Goal: Information Seeking & Learning: Learn about a topic

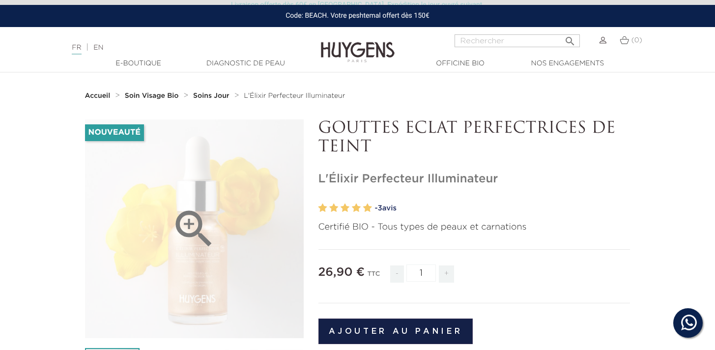
scroll to position [18, 0]
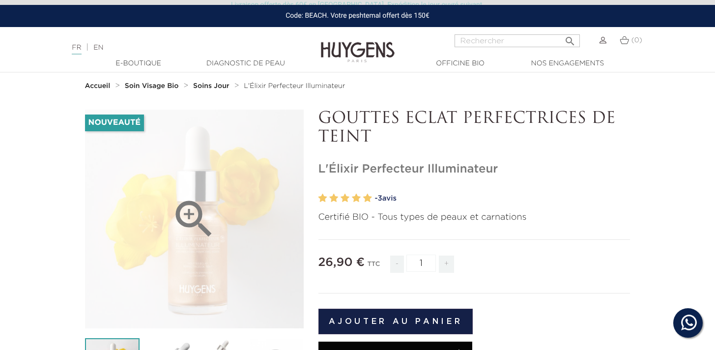
click at [188, 199] on icon "" at bounding box center [193, 219] width 49 height 49
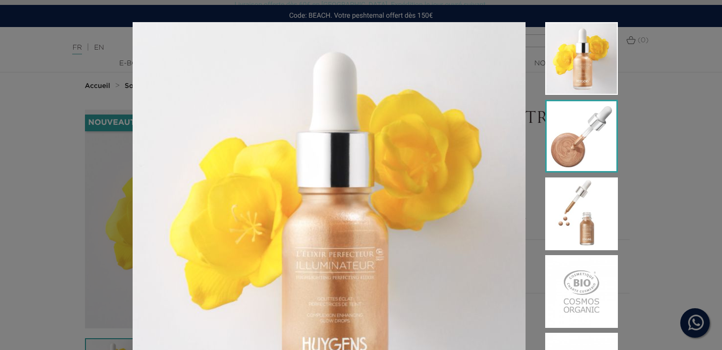
click at [580, 134] on img at bounding box center [581, 136] width 73 height 73
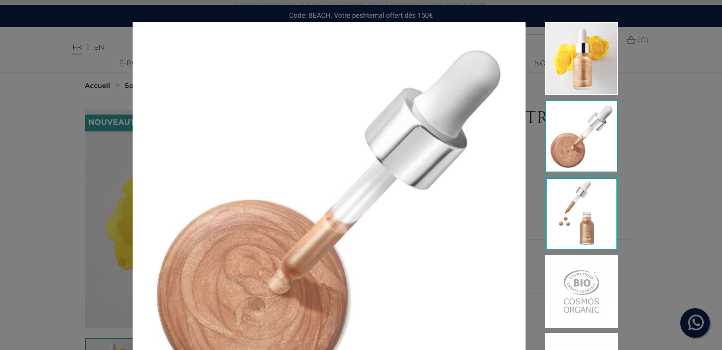
click at [591, 212] on img at bounding box center [581, 213] width 73 height 73
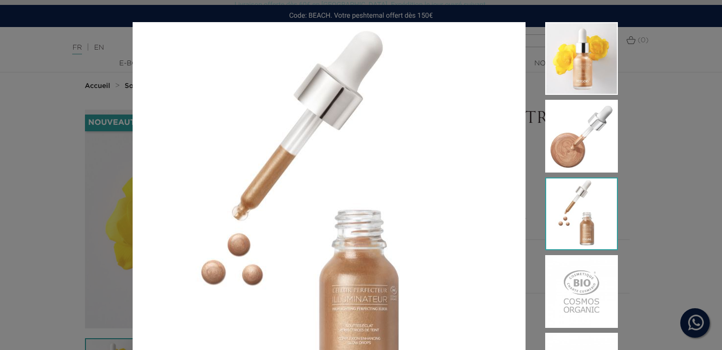
click at [645, 193] on div "Certifié BIO - Tous types de peaux et carnations" at bounding box center [361, 175] width 722 height 350
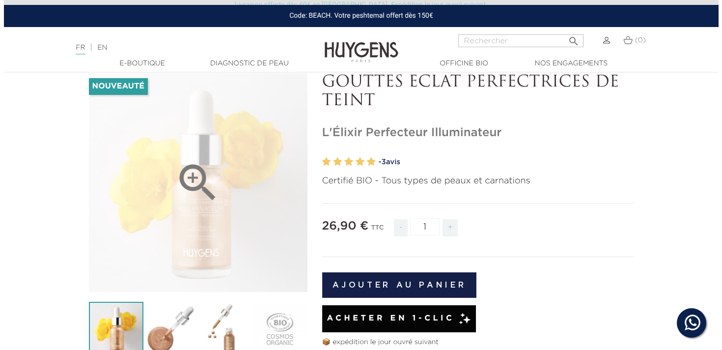
scroll to position [73, 0]
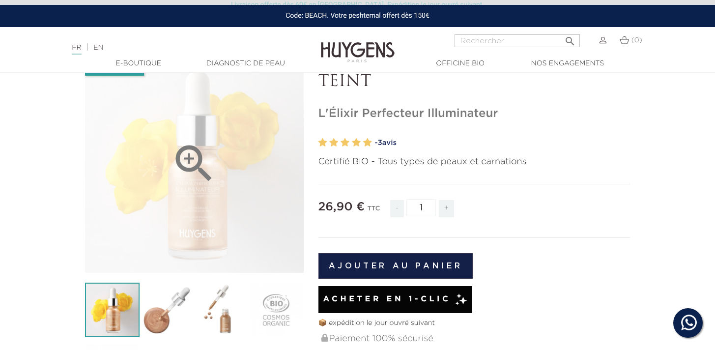
click at [194, 159] on icon "" at bounding box center [193, 163] width 49 height 49
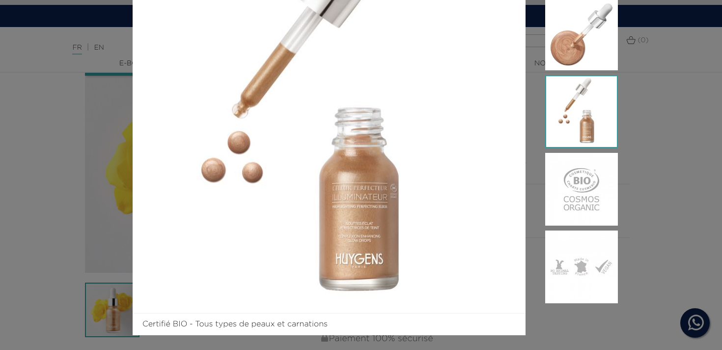
scroll to position [110, 0]
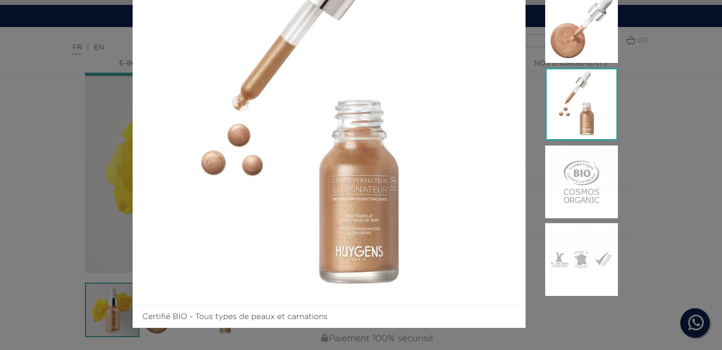
click at [581, 132] on img at bounding box center [581, 104] width 73 height 73
click at [566, 92] on img at bounding box center [581, 104] width 73 height 73
click at [590, 33] on img at bounding box center [581, 26] width 73 height 73
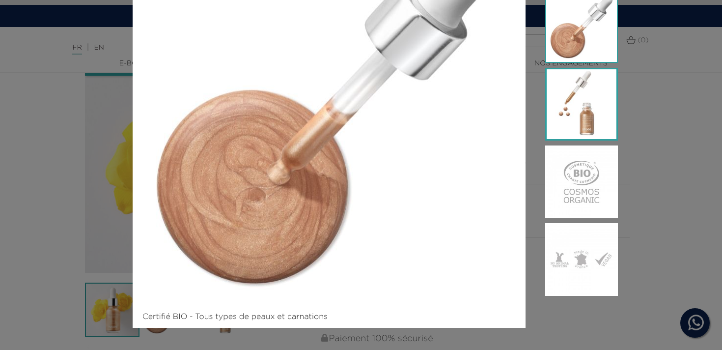
click at [600, 88] on img at bounding box center [581, 104] width 73 height 73
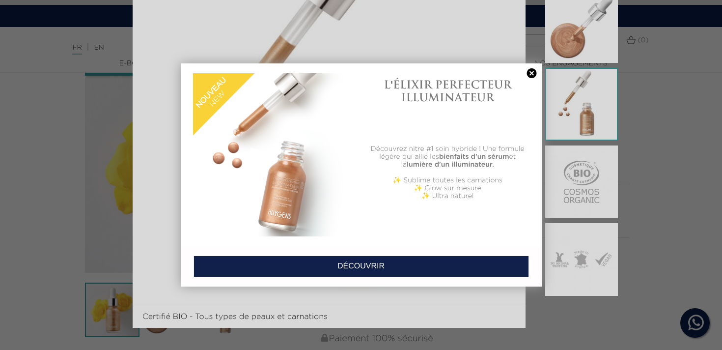
click at [532, 70] on link at bounding box center [532, 73] width 14 height 10
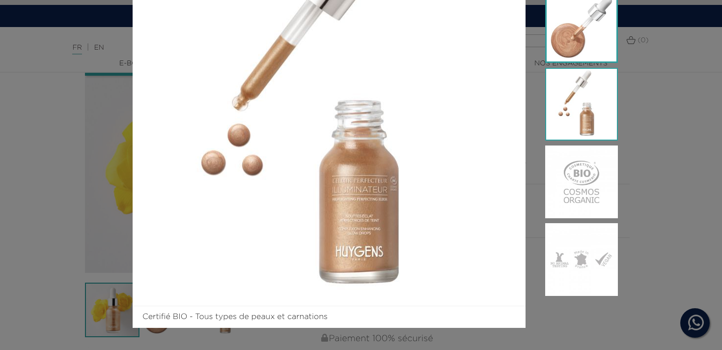
click at [582, 51] on img at bounding box center [581, 26] width 73 height 73
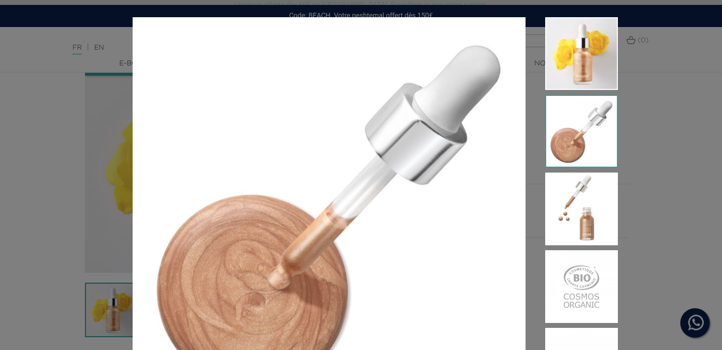
scroll to position [0, 0]
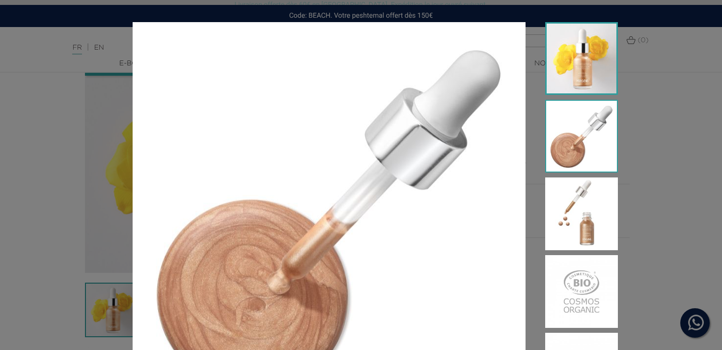
click at [574, 69] on img at bounding box center [581, 58] width 73 height 73
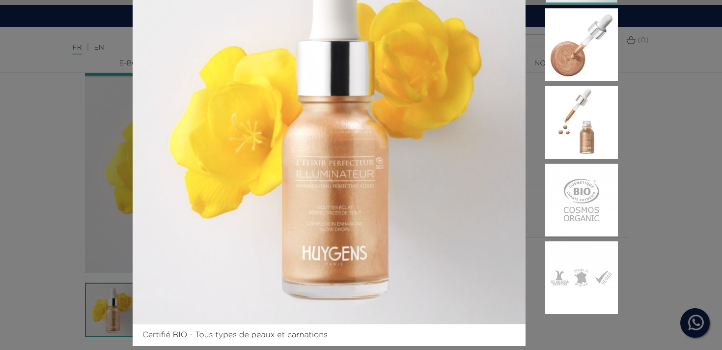
scroll to position [89, 0]
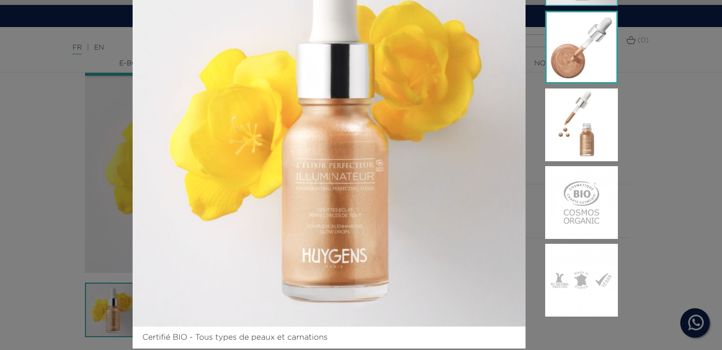
click at [584, 47] on img at bounding box center [581, 47] width 73 height 73
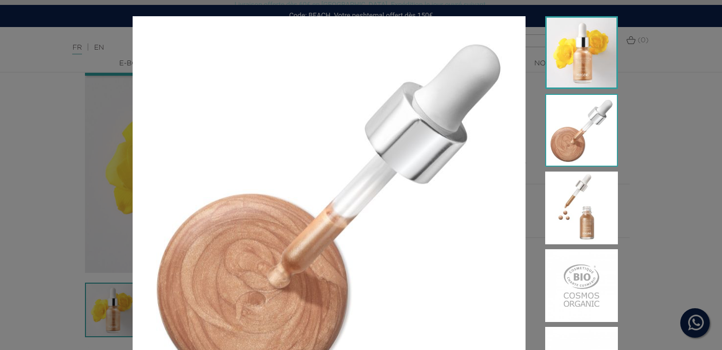
scroll to position [0, 0]
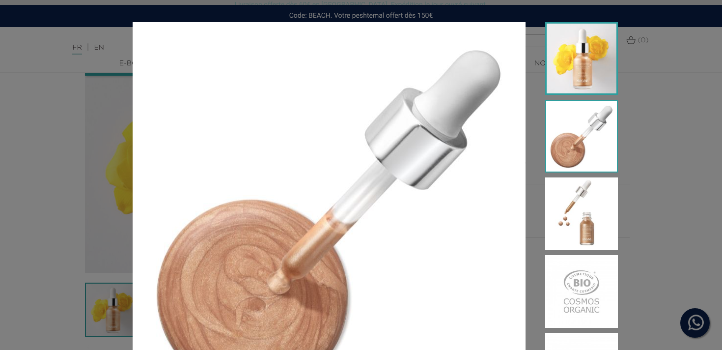
click at [581, 57] on img at bounding box center [581, 58] width 73 height 73
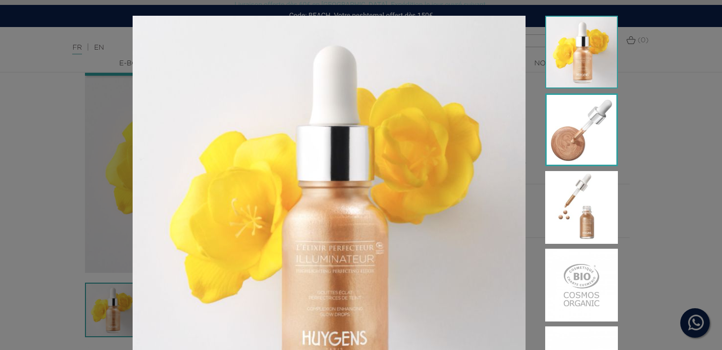
scroll to position [14, 0]
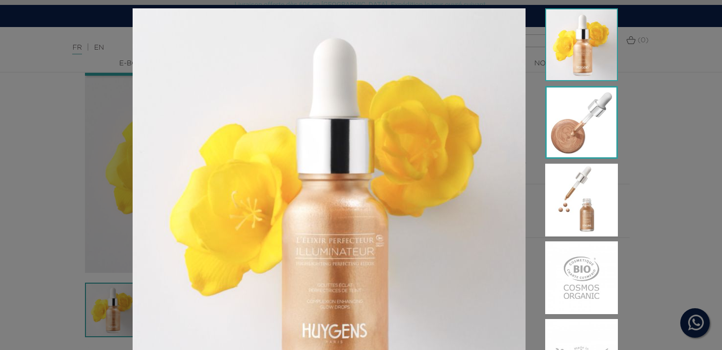
click at [594, 114] on img at bounding box center [581, 122] width 73 height 73
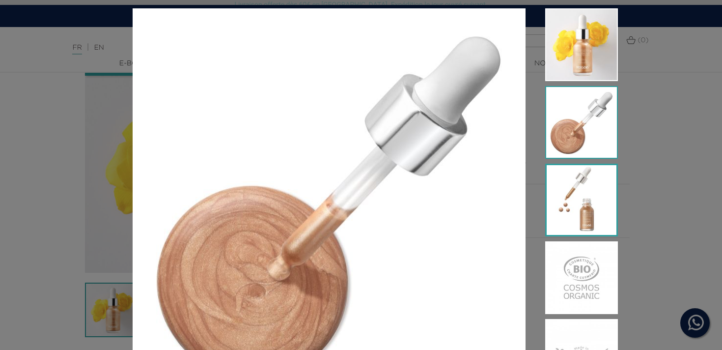
click at [578, 189] on img at bounding box center [581, 200] width 73 height 73
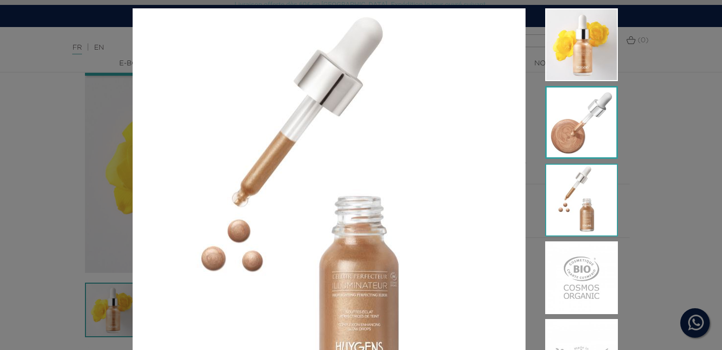
click at [589, 149] on img at bounding box center [581, 122] width 73 height 73
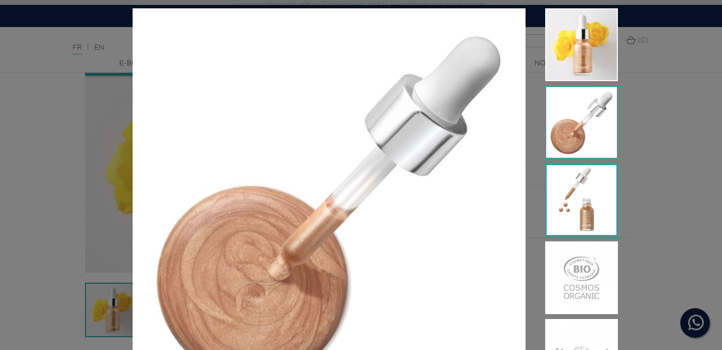
click at [585, 203] on img at bounding box center [581, 200] width 73 height 73
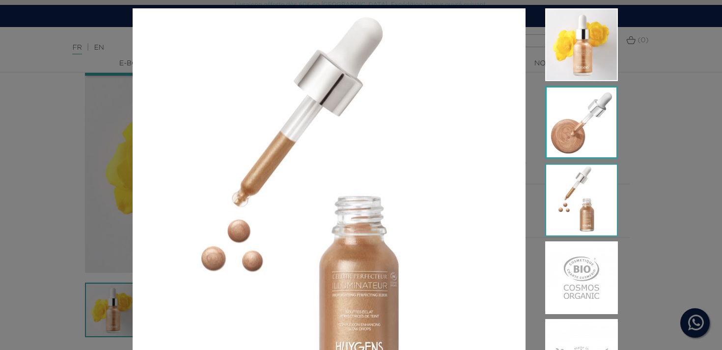
click at [608, 110] on img at bounding box center [581, 122] width 73 height 73
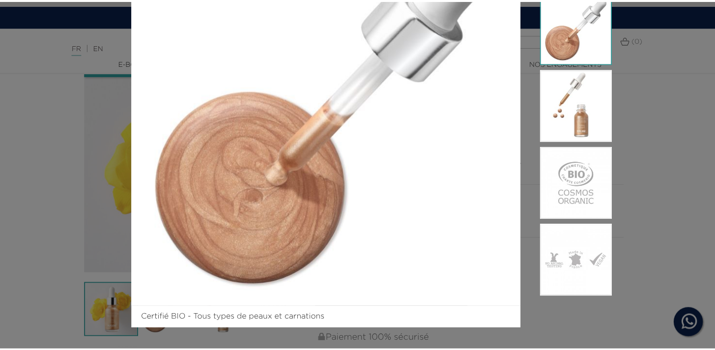
scroll to position [110, 0]
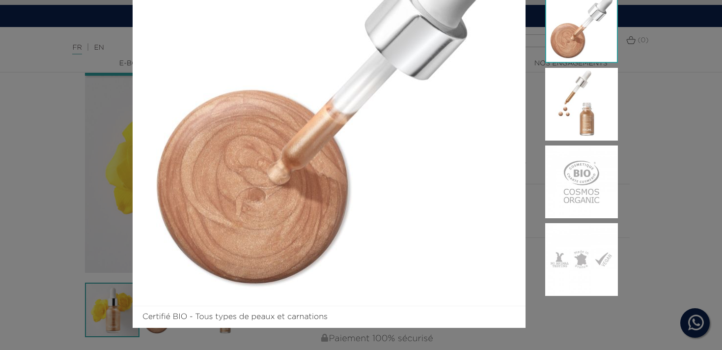
click at [58, 182] on div "Certifié BIO - Tous types de peaux et carnations" at bounding box center [361, 175] width 722 height 350
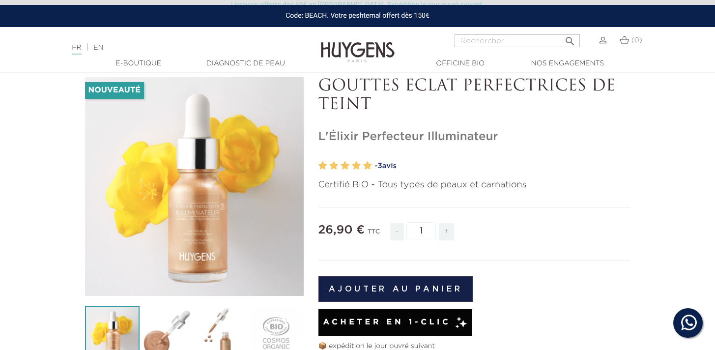
scroll to position [0, 0]
